Goal: Task Accomplishment & Management: Manage account settings

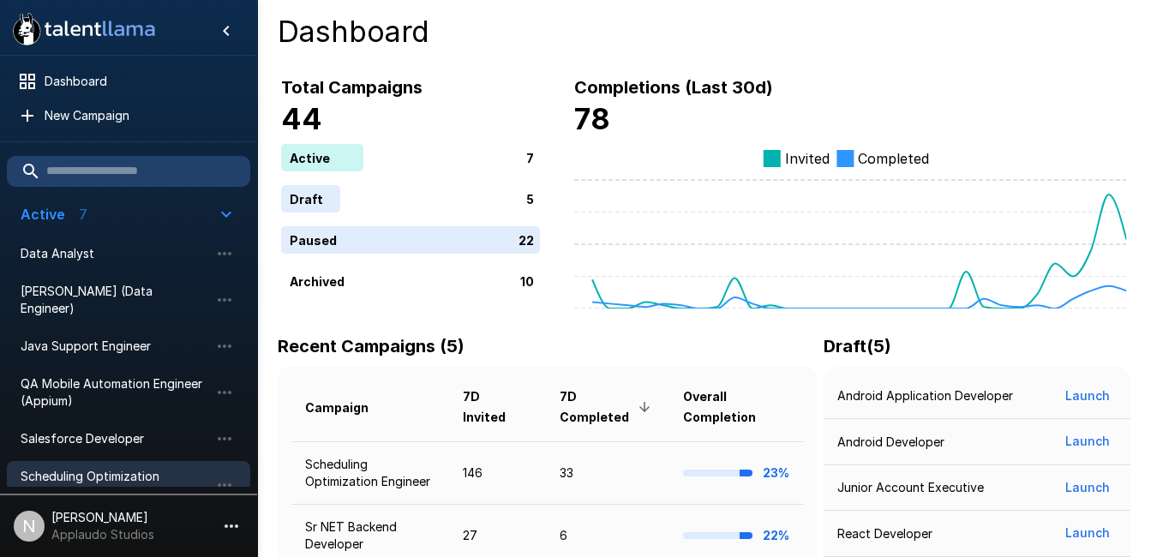
click at [98, 468] on span "Scheduling Optimization Engineer" at bounding box center [115, 485] width 189 height 34
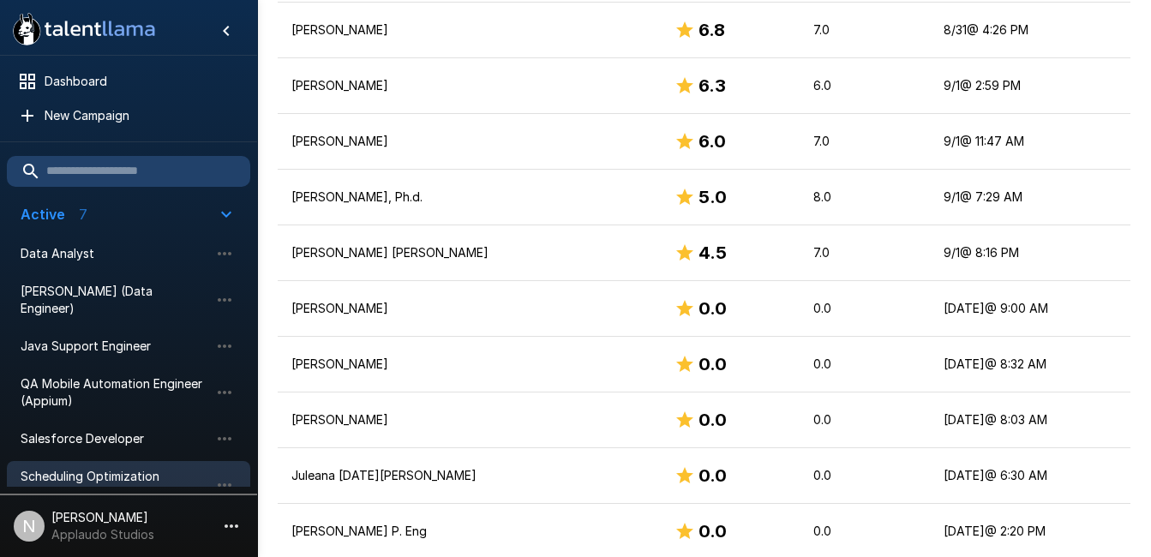
scroll to position [934, 0]
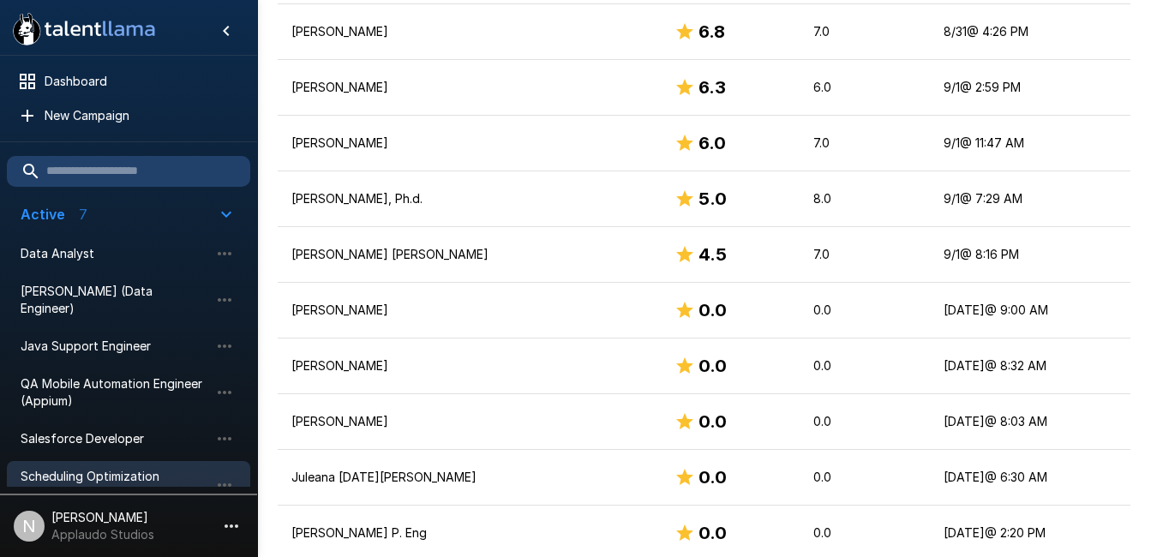
drag, startPoint x: 342, startPoint y: 168, endPoint x: 269, endPoint y: 186, distance: 75.1
click at [269, 186] on div "Applicants 146 Applicants 146 Invitations Sent ( 100 %) 146 Interviews Started …" at bounding box center [704, 316] width 894 height 2277
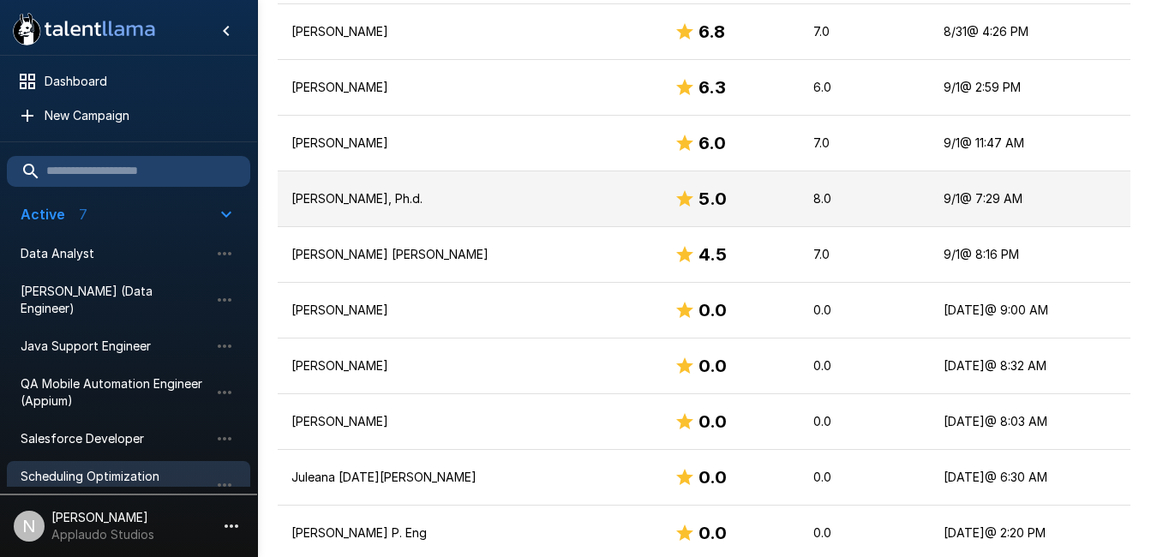
drag, startPoint x: 349, startPoint y: 171, endPoint x: 311, endPoint y: 168, distance: 37.9
click at [311, 190] on p "Lucas Assunção, Ph.d." at bounding box center [469, 198] width 356 height 17
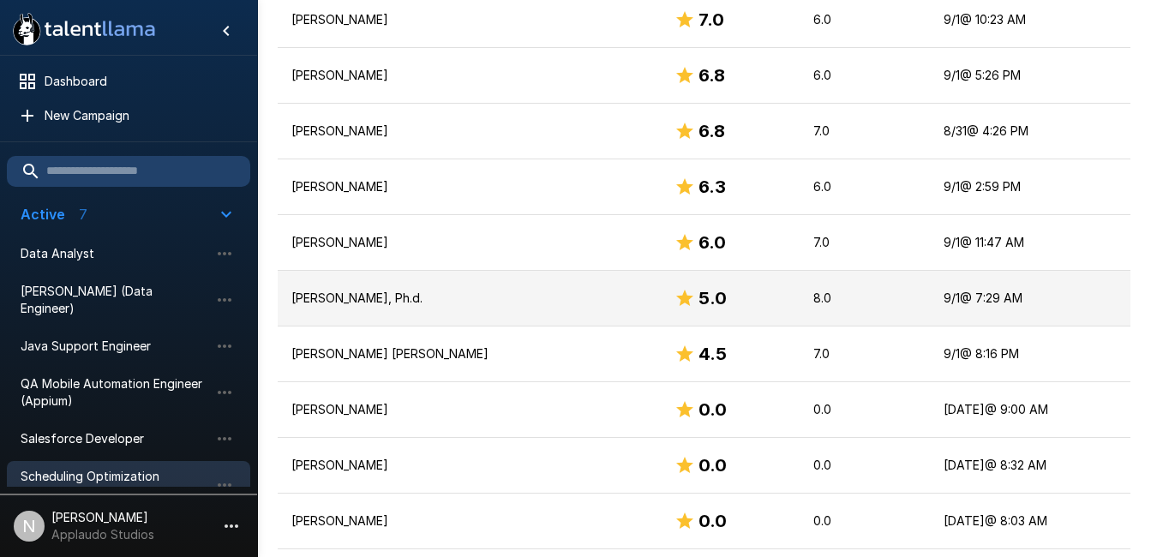
scroll to position [834, 0]
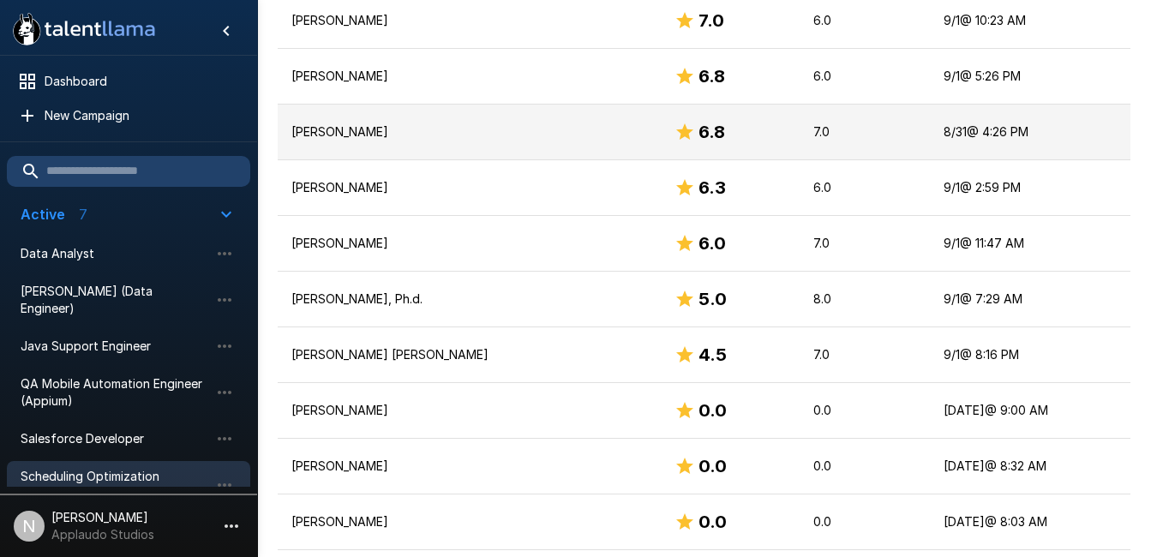
drag, startPoint x: 322, startPoint y: 105, endPoint x: 303, endPoint y: 106, distance: 19.8
click at [303, 123] on p "Francisco López Ramos" at bounding box center [469, 131] width 356 height 17
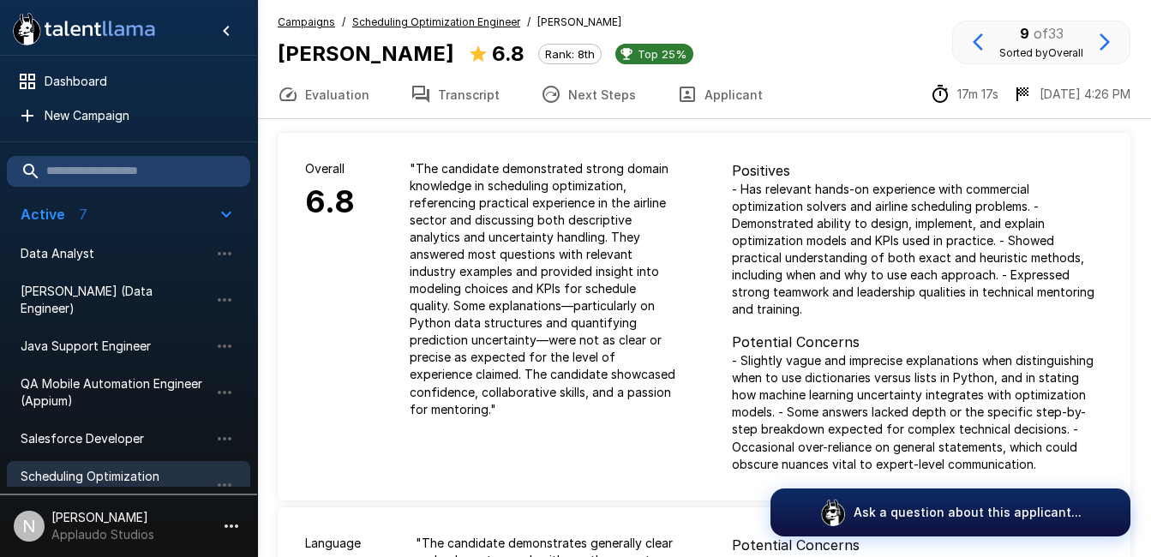
click at [27, 1] on div ".st0{fill:#FFFFFF;} .st1{fill:#76a4ed;}" at bounding box center [128, 27] width 257 height 55
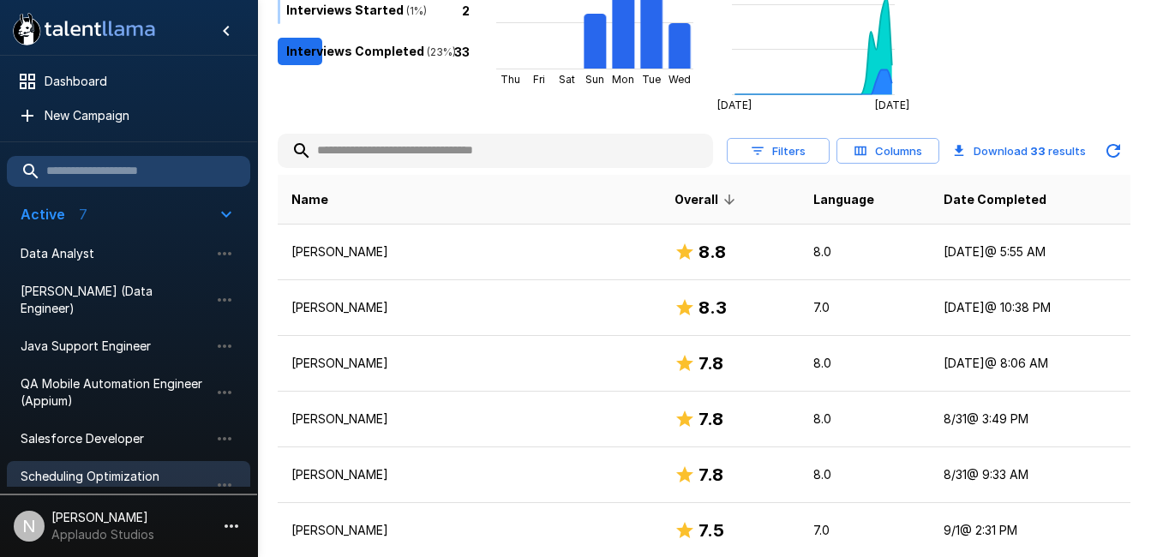
scroll to position [267, 0]
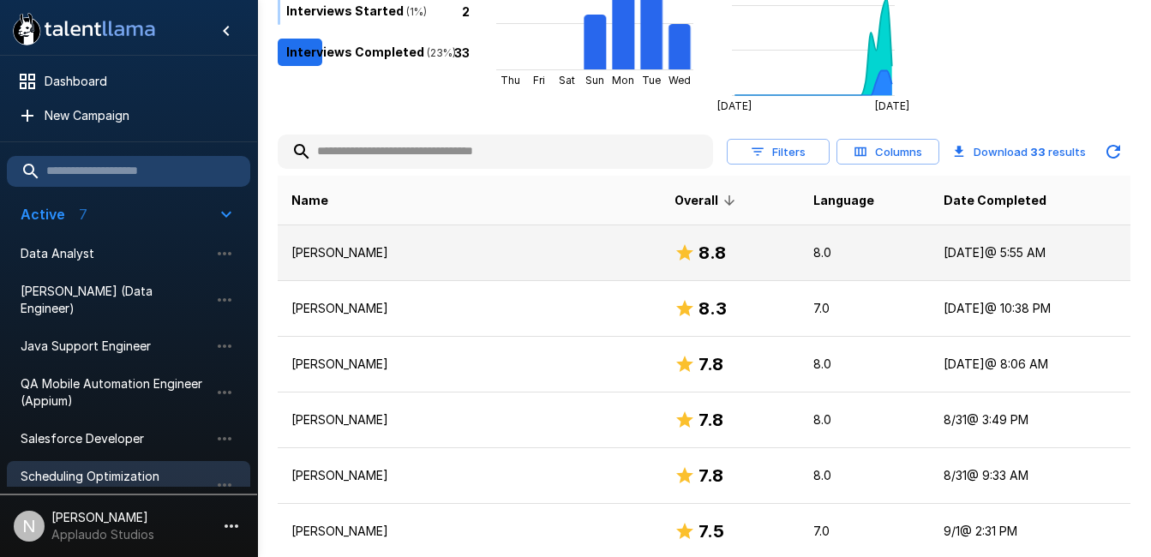
drag, startPoint x: 355, startPoint y: 237, endPoint x: 339, endPoint y: 223, distance: 21.9
click at [339, 244] on p "Larissa Camargo" at bounding box center [469, 252] width 356 height 17
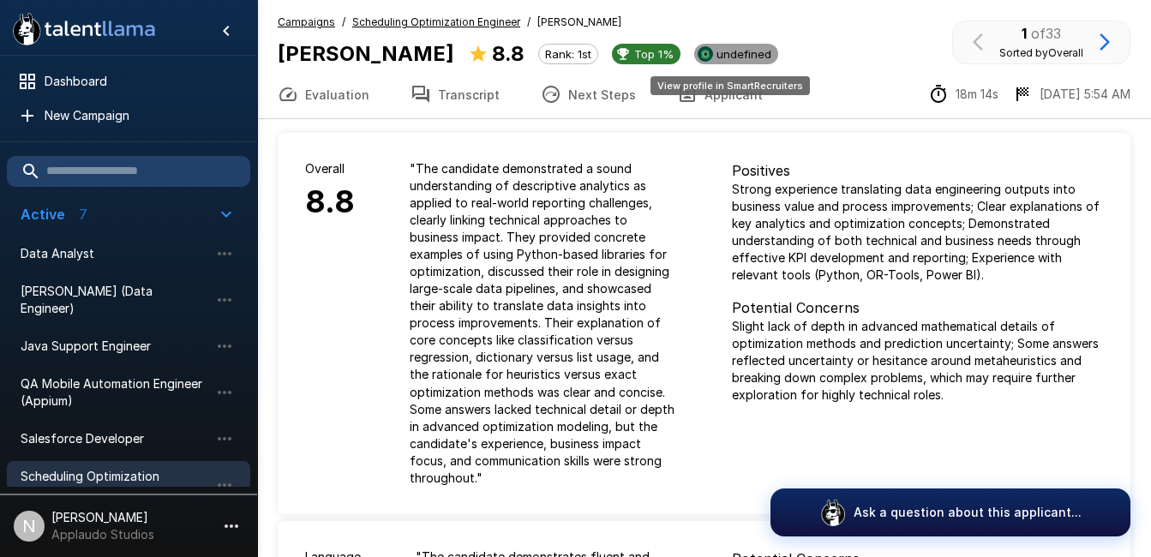
click at [736, 57] on span "undefined" at bounding box center [744, 54] width 69 height 14
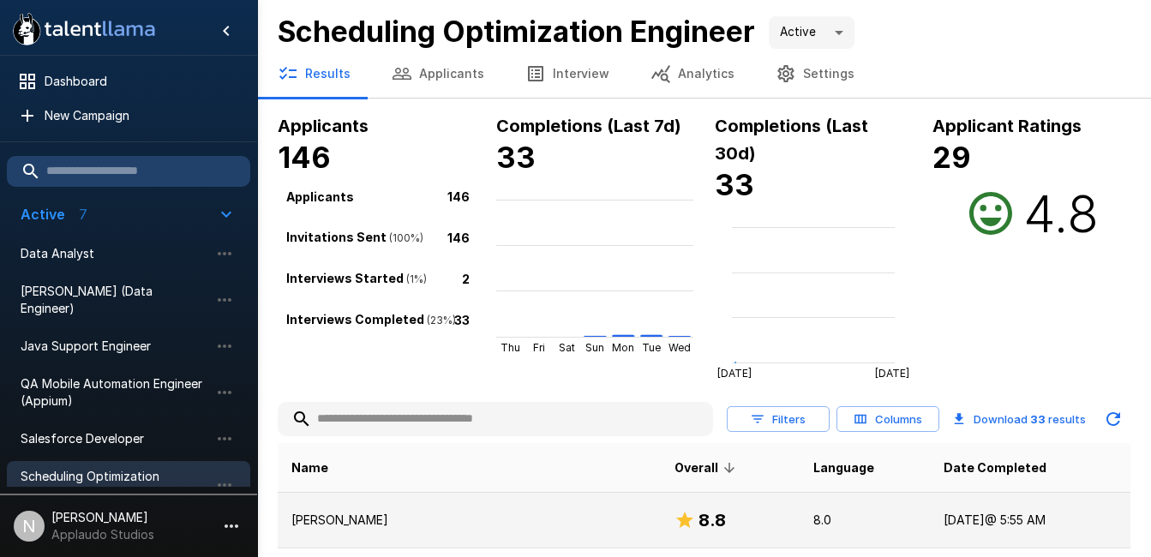
scroll to position [267, 0]
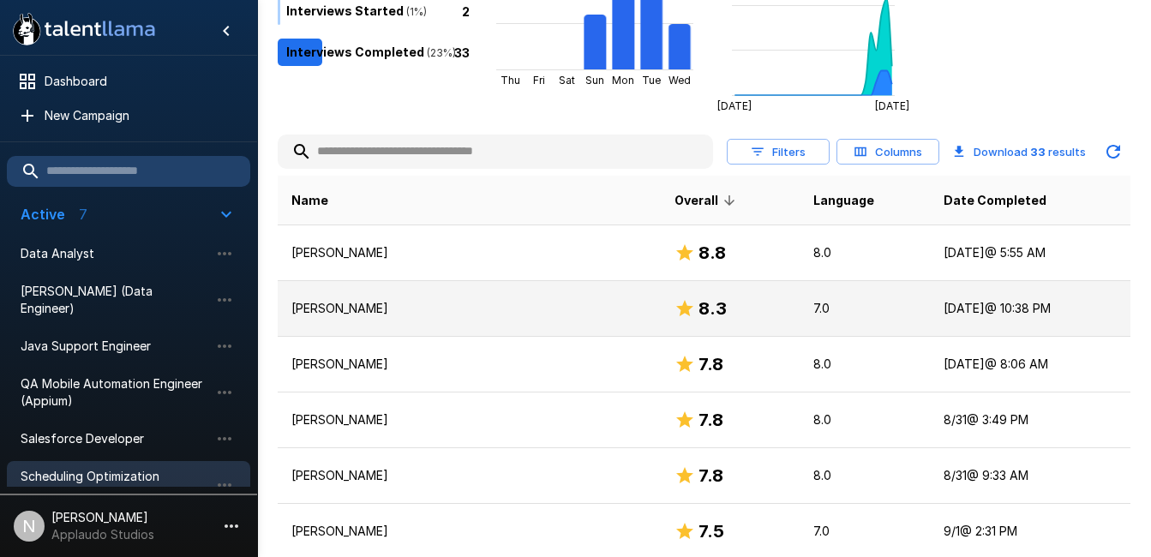
click at [374, 300] on p "Paulina Carpio Díaz" at bounding box center [469, 308] width 356 height 17
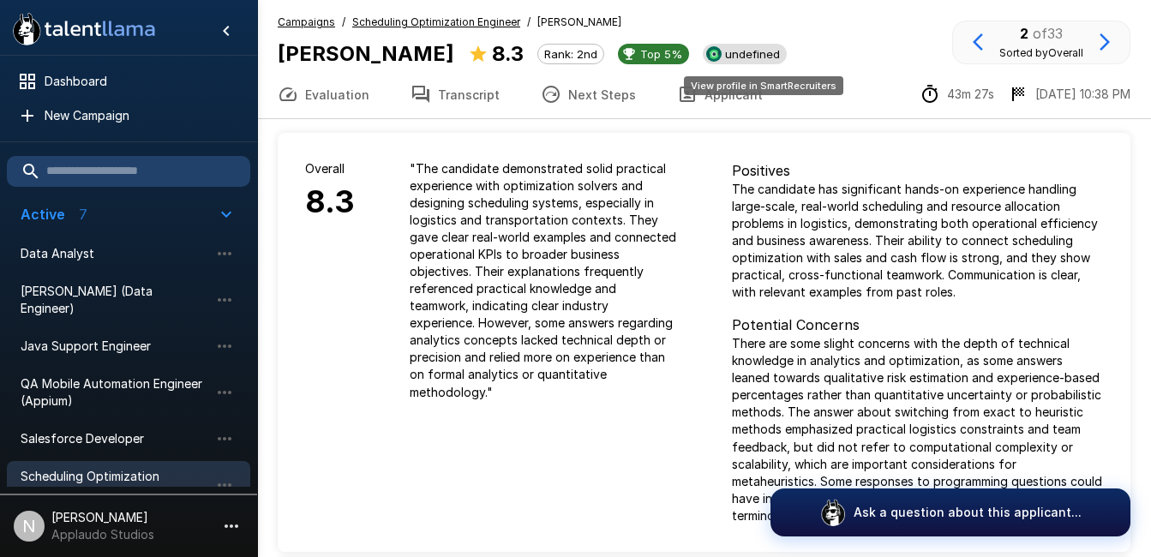
click at [749, 58] on span "undefined" at bounding box center [752, 54] width 69 height 14
click at [482, 321] on p "" The candidate demonstrated solid practical experience with optimization solve…" at bounding box center [543, 280] width 267 height 240
